Goal: Check status: Check status

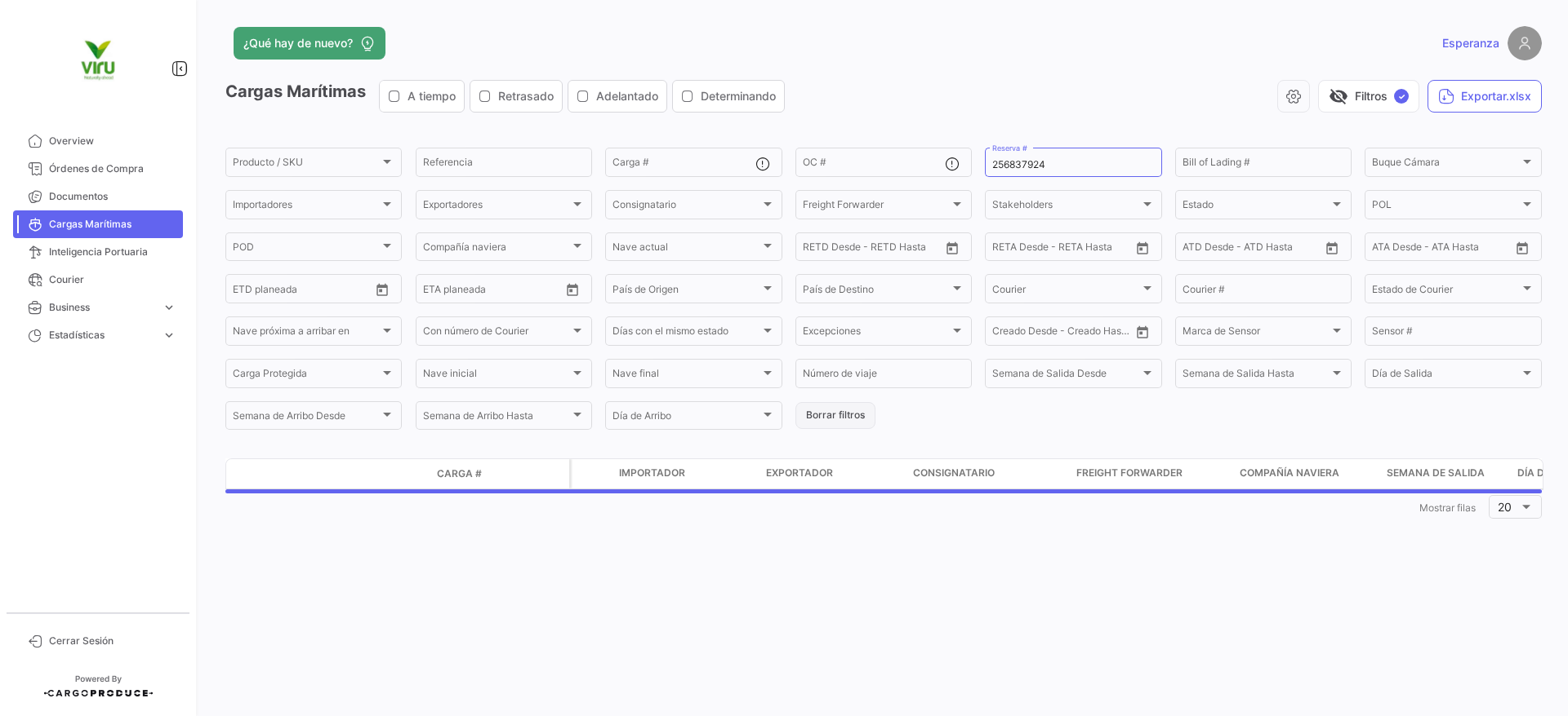
click at [818, 418] on button "Borrar filtros" at bounding box center [835, 416] width 80 height 27
click at [1087, 161] on input "Reserva #" at bounding box center [1072, 165] width 162 height 12
paste input "ZIMULMA816810"
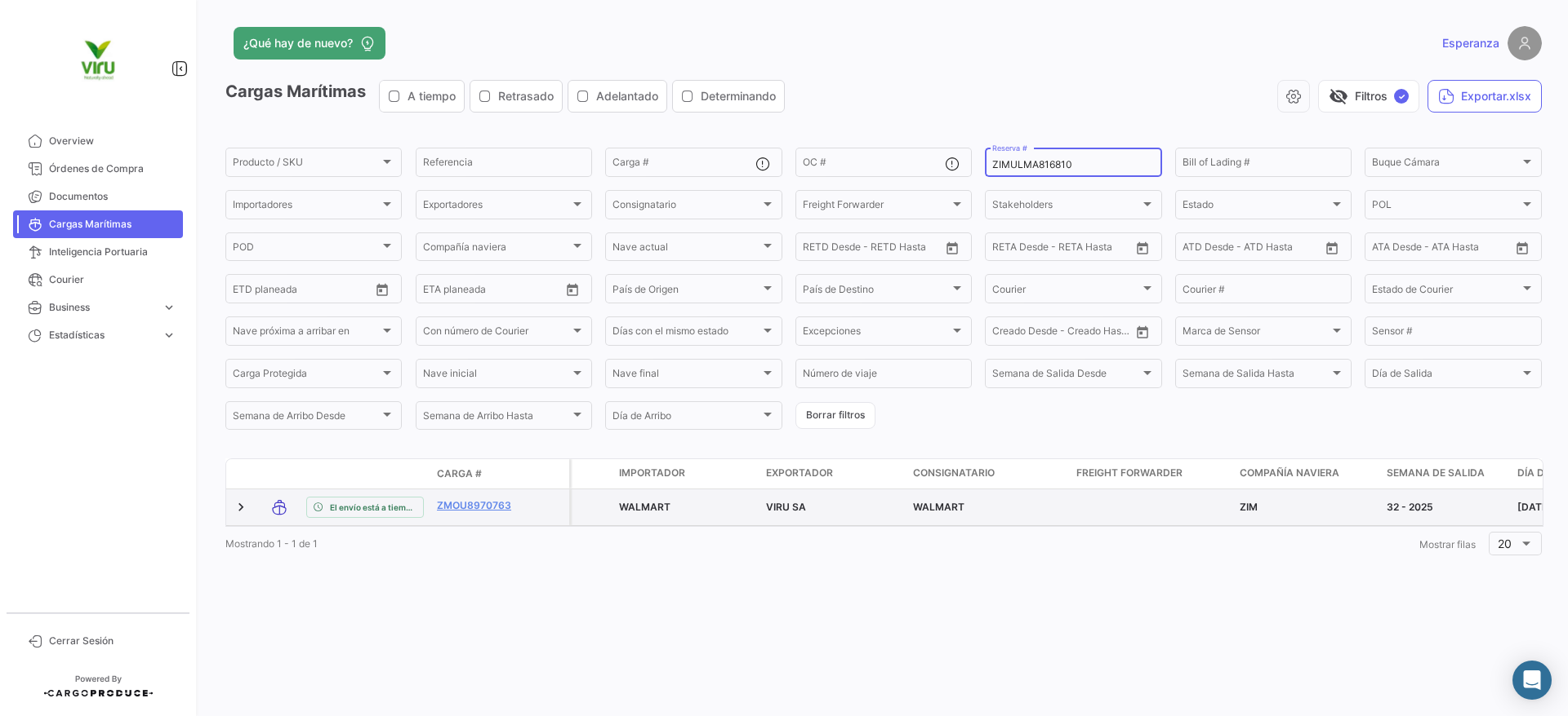
type input "ZIMULMA816810"
click at [1438, 506] on div "32 - 2025" at bounding box center [1446, 508] width 117 height 15
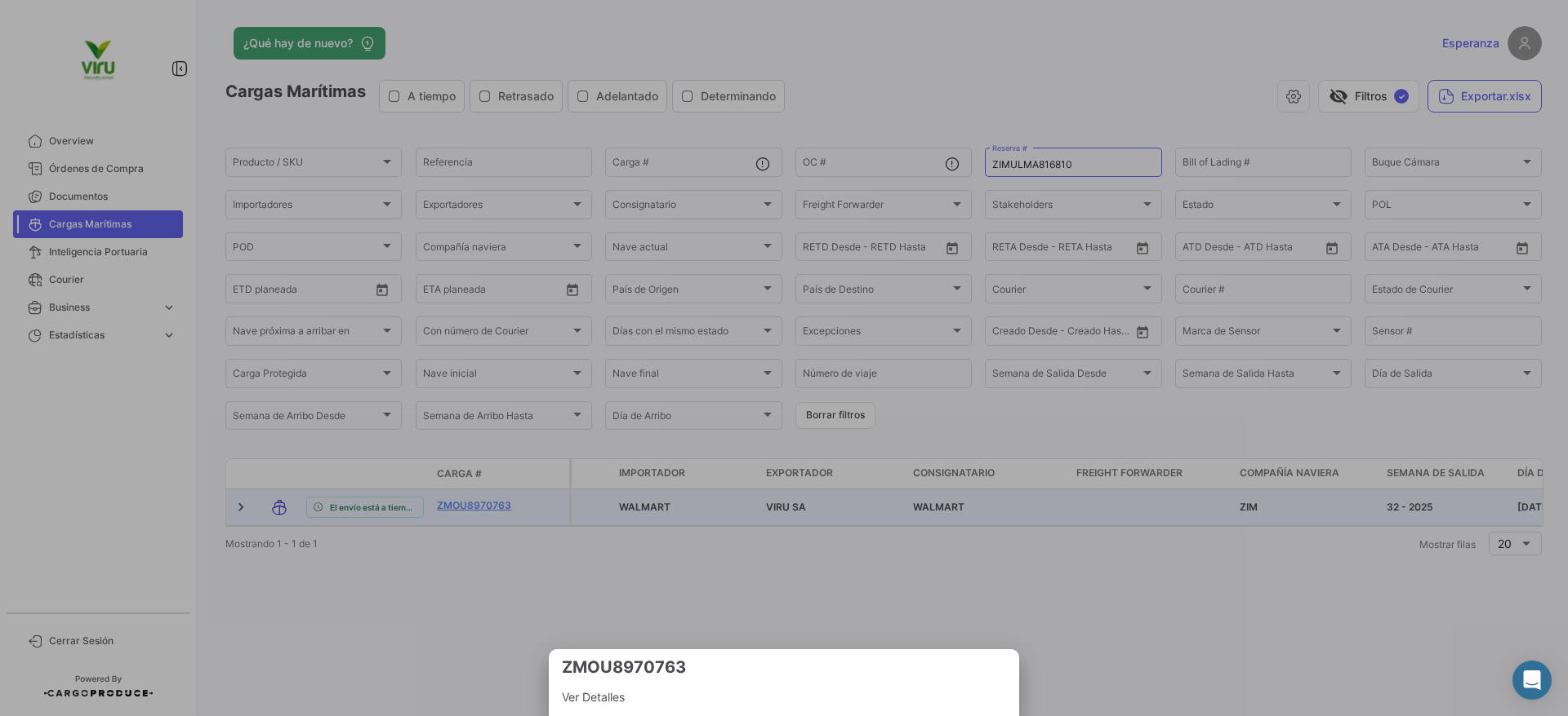
click at [1254, 474] on div at bounding box center [784, 358] width 1568 height 716
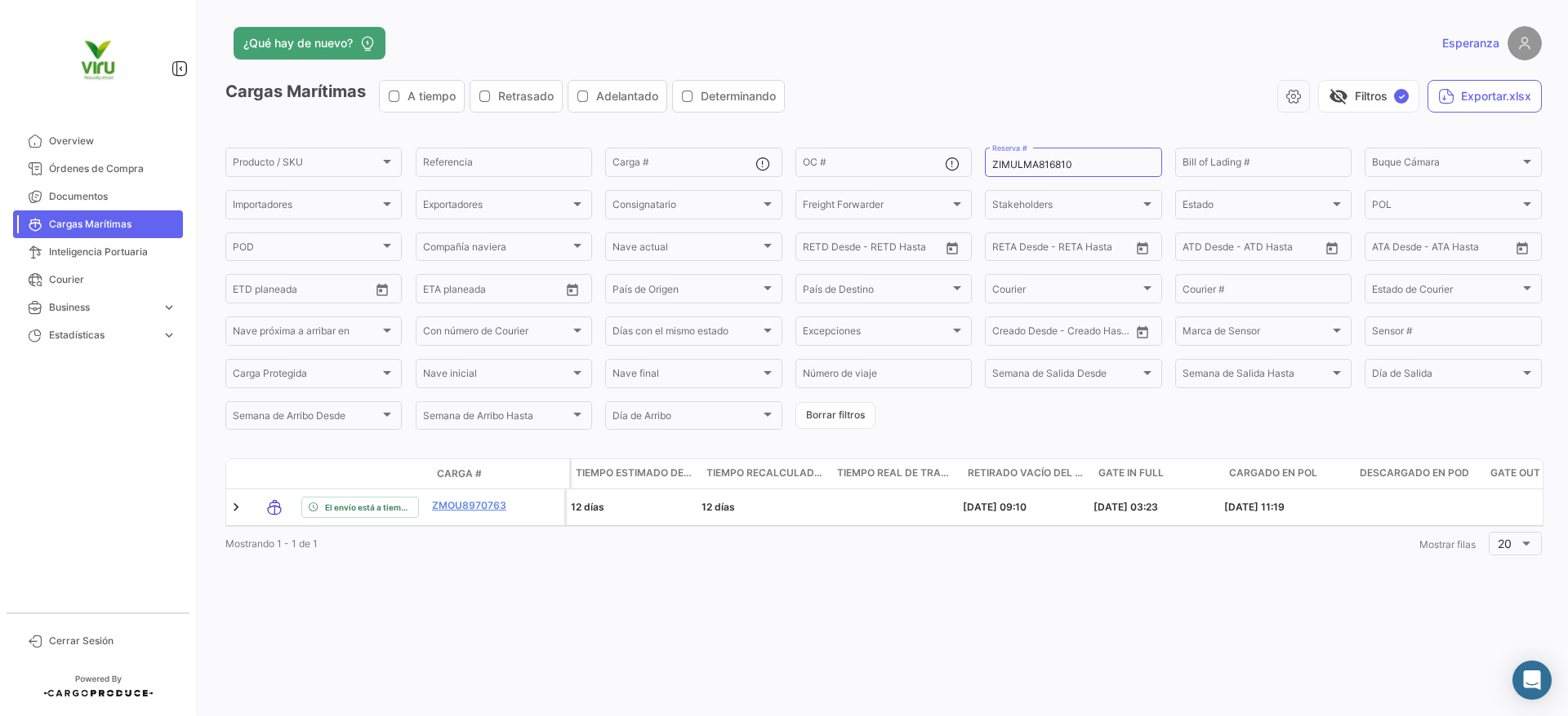
scroll to position [0, 5065]
drag, startPoint x: 1091, startPoint y: 169, endPoint x: 935, endPoint y: 166, distance: 156.0
click at [0, 0] on div "Producto / SKU Producto / SKU Referencia Carga # OC # ZIMULMA816810 Reserva # B…" at bounding box center [0, 0] width 0 height 0
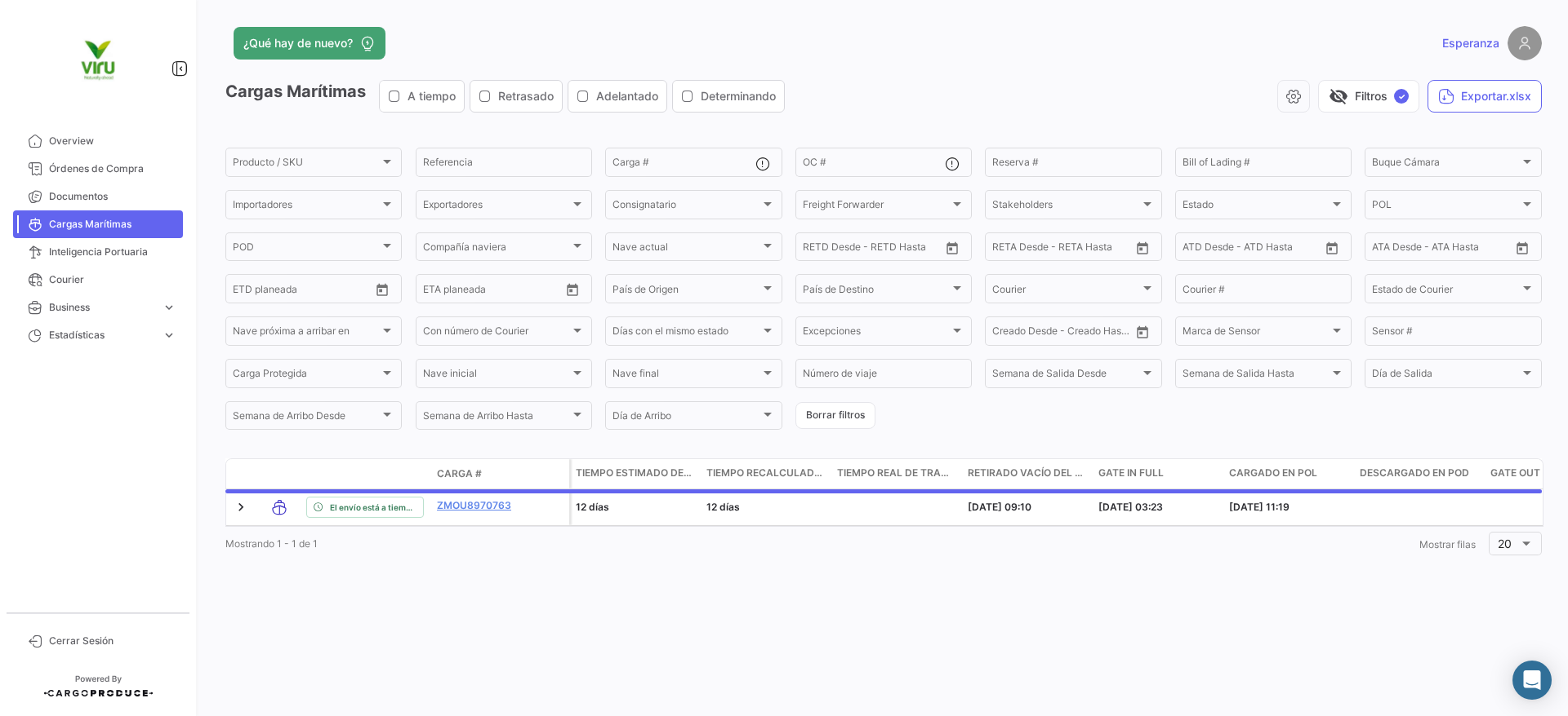
click at [847, 143] on app-list-header "Cargas Marítimas A tiempo Retrasado Adelantado Determinando visibility_off Filt…" at bounding box center [883, 256] width 1316 height 352
click at [843, 151] on div "OC #" at bounding box center [873, 161] width 142 height 32
click at [842, 151] on div "OC #" at bounding box center [873, 161] width 142 height 32
paste input "20073880"
type input "20073880"
